Goal: Find specific page/section: Find specific page/section

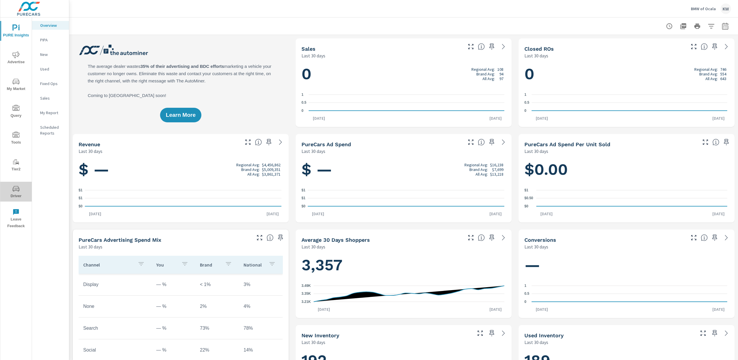
scroll to position [0, 0]
click at [21, 193] on span "Driver" at bounding box center [16, 192] width 28 height 14
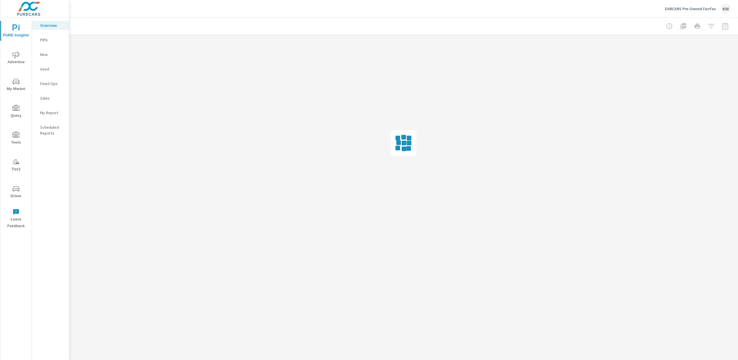
click at [18, 195] on span "Driver" at bounding box center [16, 192] width 28 height 14
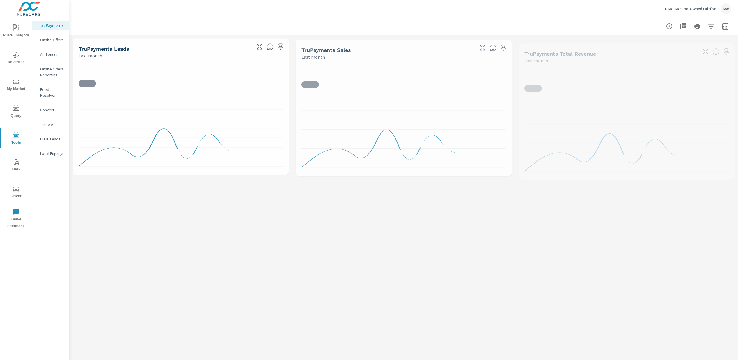
click at [52, 87] on p "Feed Resolver" at bounding box center [52, 92] width 24 height 12
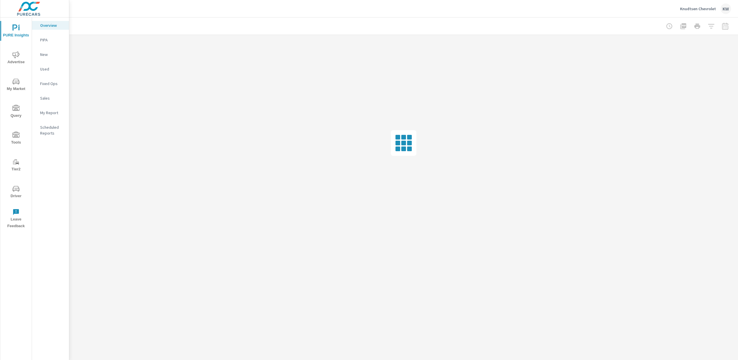
click at [16, 166] on span "Tier2" at bounding box center [16, 165] width 28 height 14
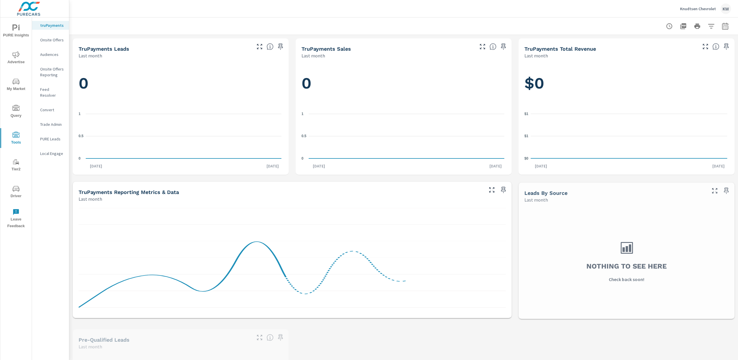
click at [56, 89] on p "Feed Resolver" at bounding box center [52, 92] width 24 height 12
